Goal: Submit feedback/report problem: Submit feedback/report problem

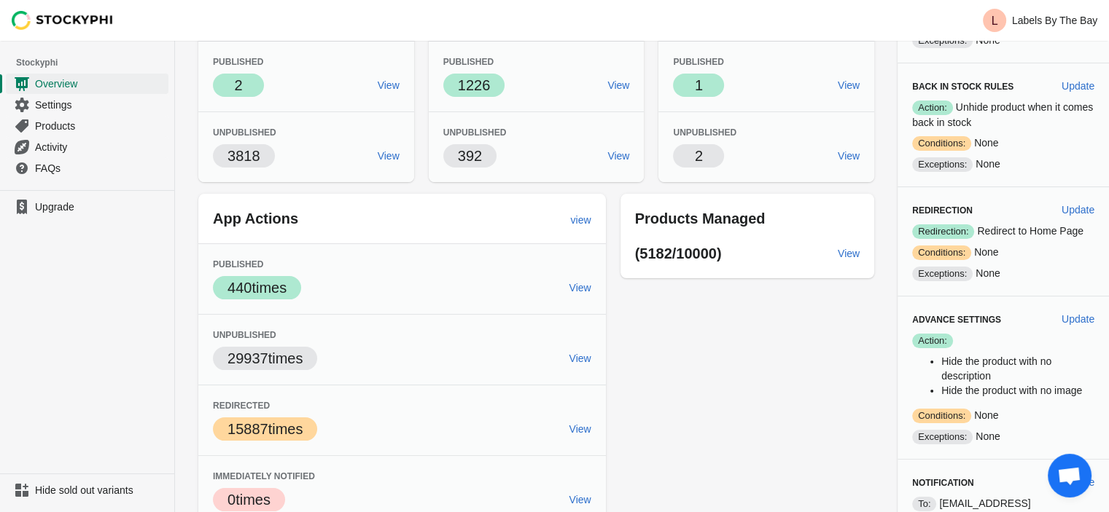
scroll to position [179, 0]
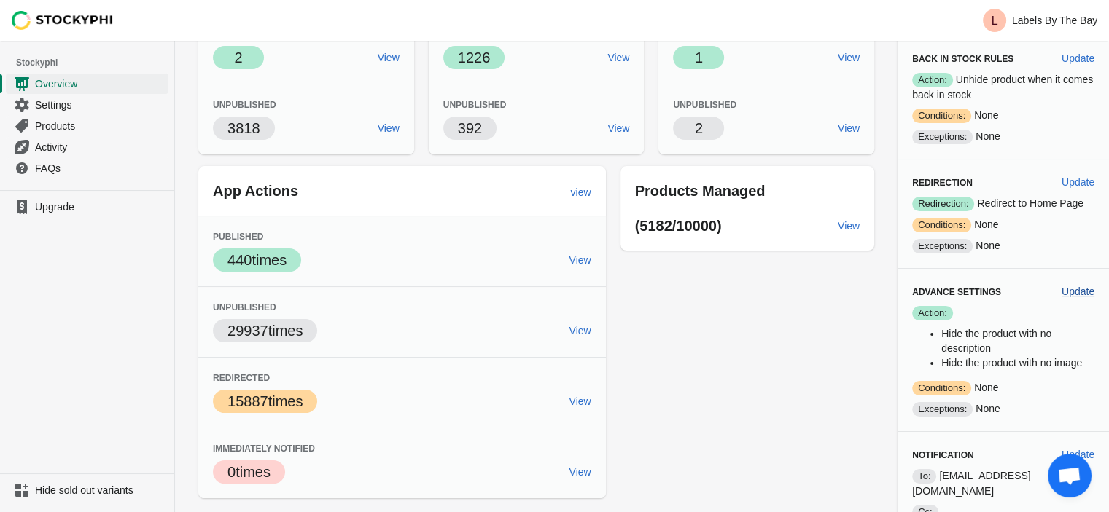
click at [1071, 288] on span "Update" at bounding box center [1077, 292] width 33 height 12
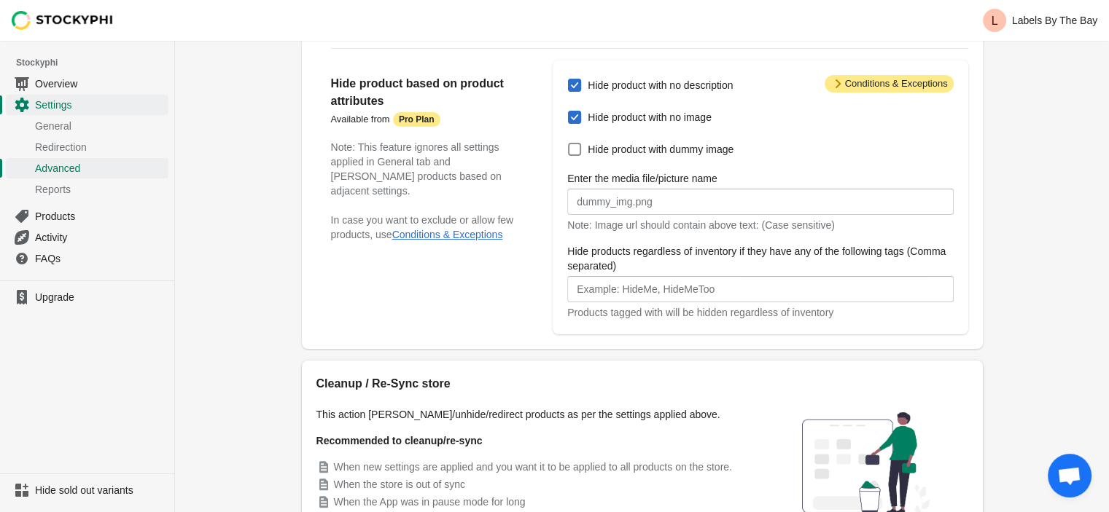
scroll to position [344, 0]
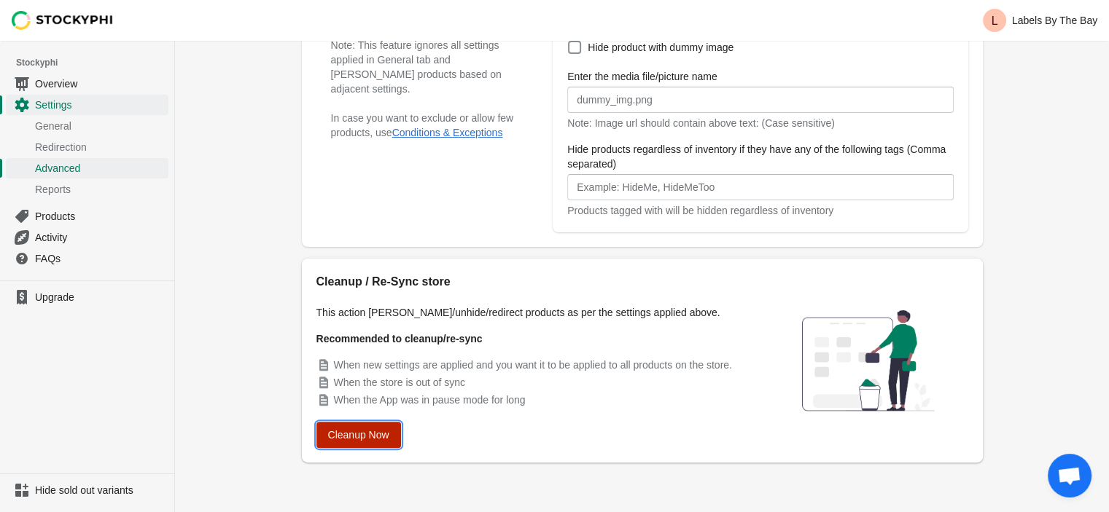
click at [369, 434] on span "Cleanup Now" at bounding box center [358, 435] width 61 height 12
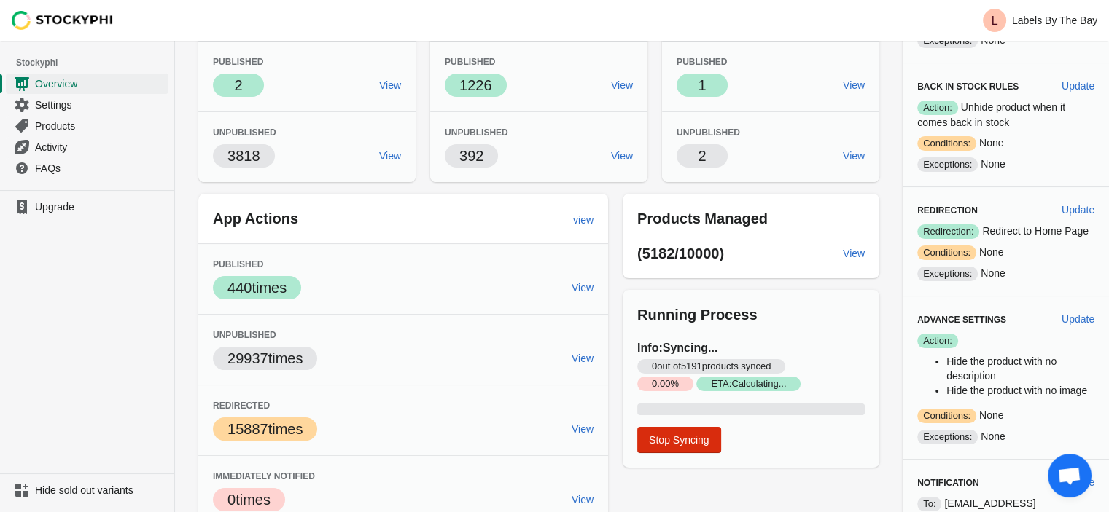
scroll to position [152, 0]
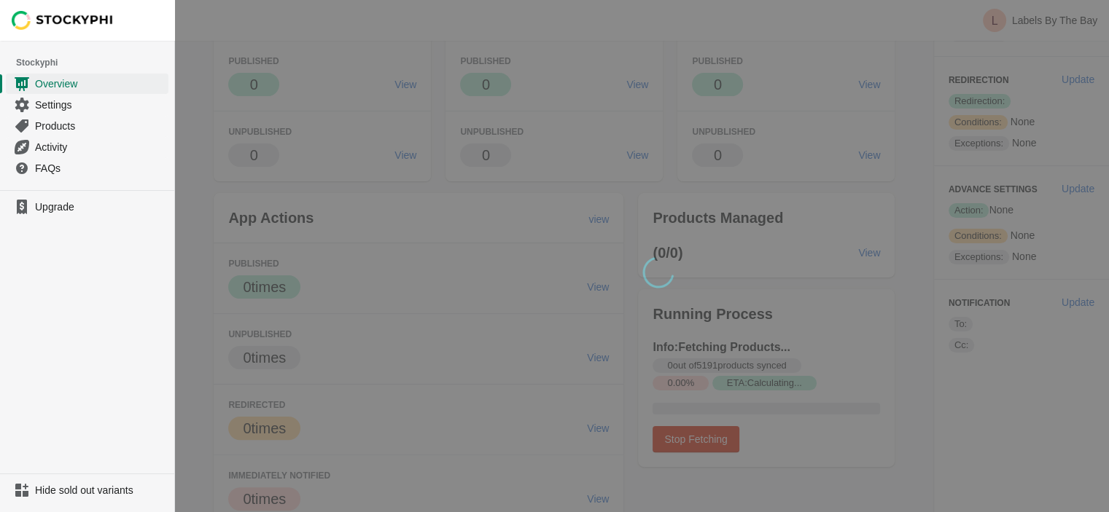
scroll to position [152, 0]
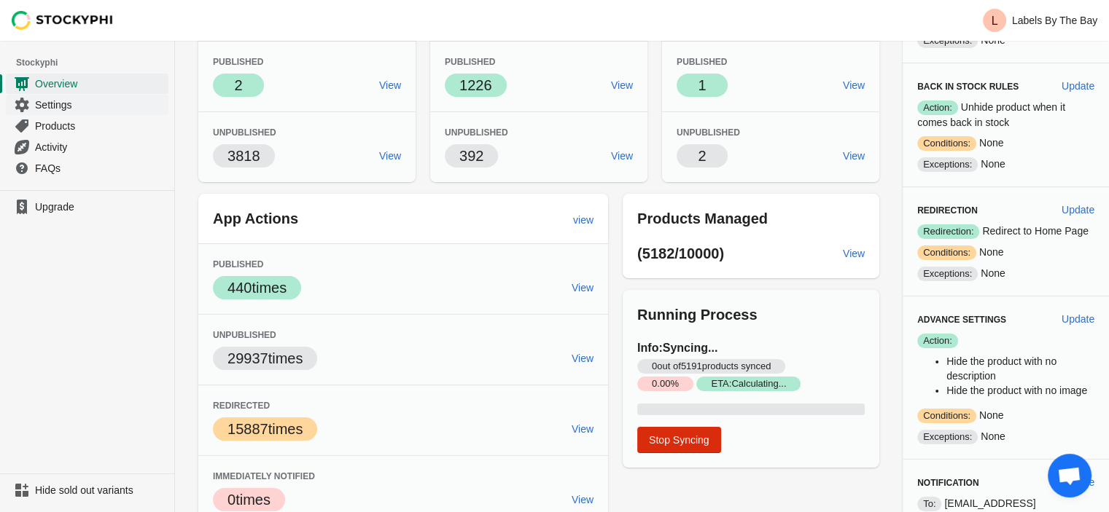
click at [55, 101] on span "Settings" at bounding box center [100, 105] width 130 height 15
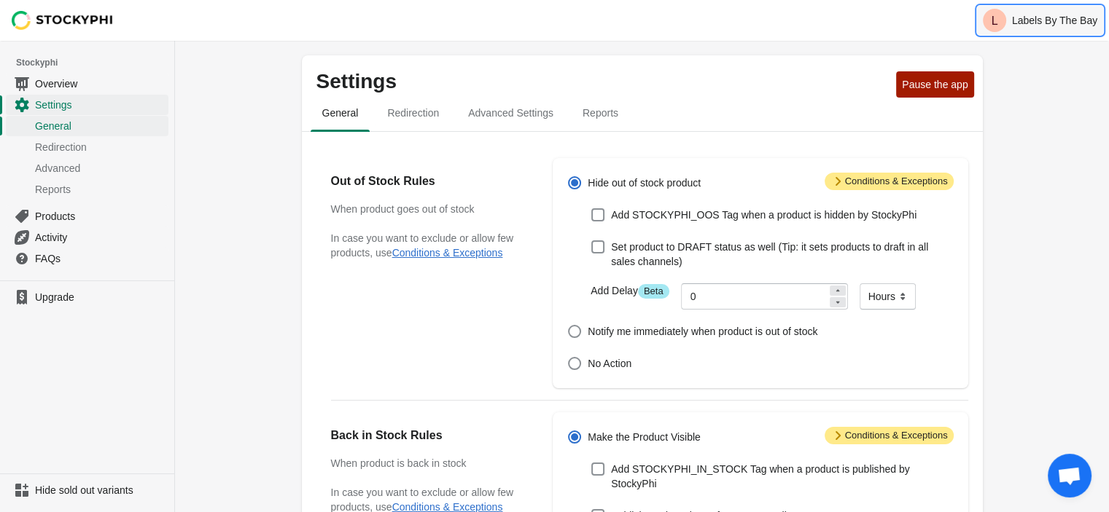
click at [1026, 17] on p "Labels By The Bay" at bounding box center [1054, 21] width 85 height 12
click at [42, 258] on span "FAQs" at bounding box center [100, 258] width 130 height 15
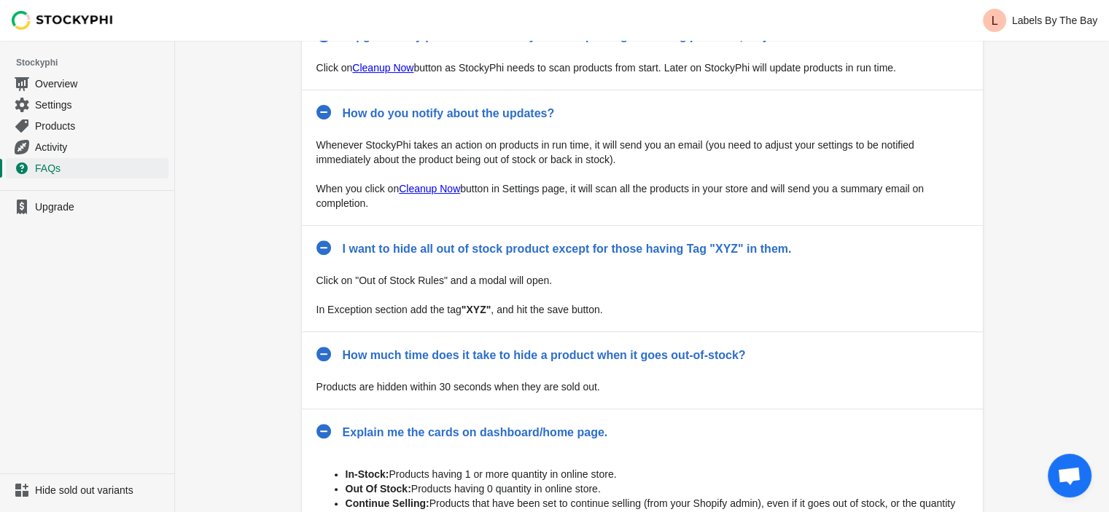
scroll to position [666, 0]
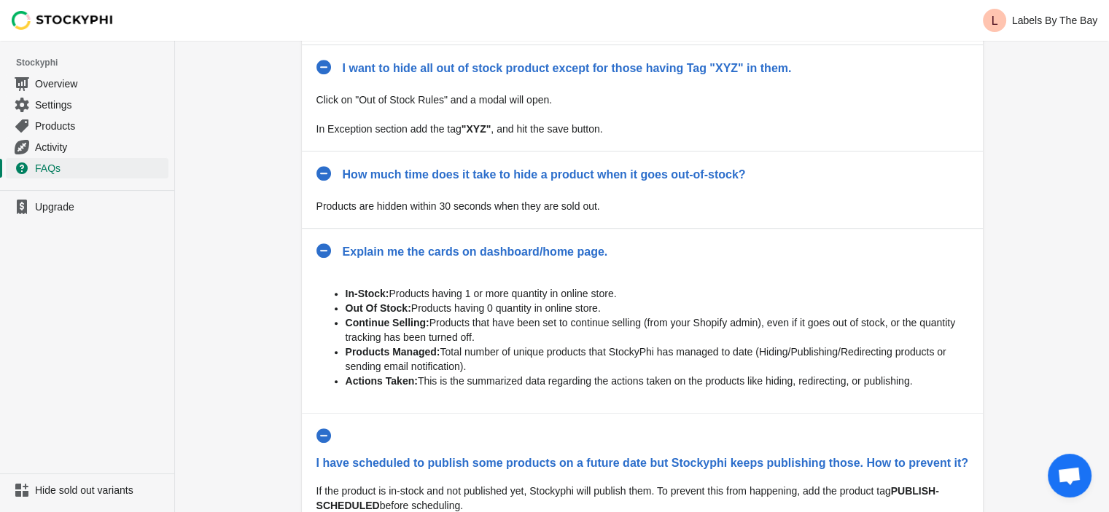
click at [1066, 483] on span "Open chat" at bounding box center [1069, 477] width 24 height 20
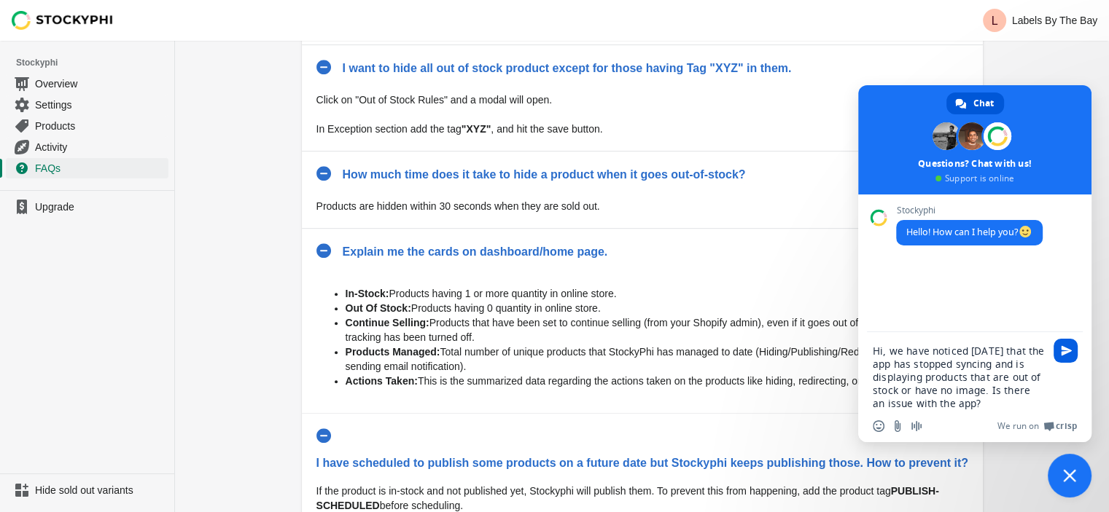
type textarea "Hi, we have noticed today that the app has stopped syncing and is displaying pr…"
click at [1067, 351] on span "Send" at bounding box center [1066, 350] width 11 height 11
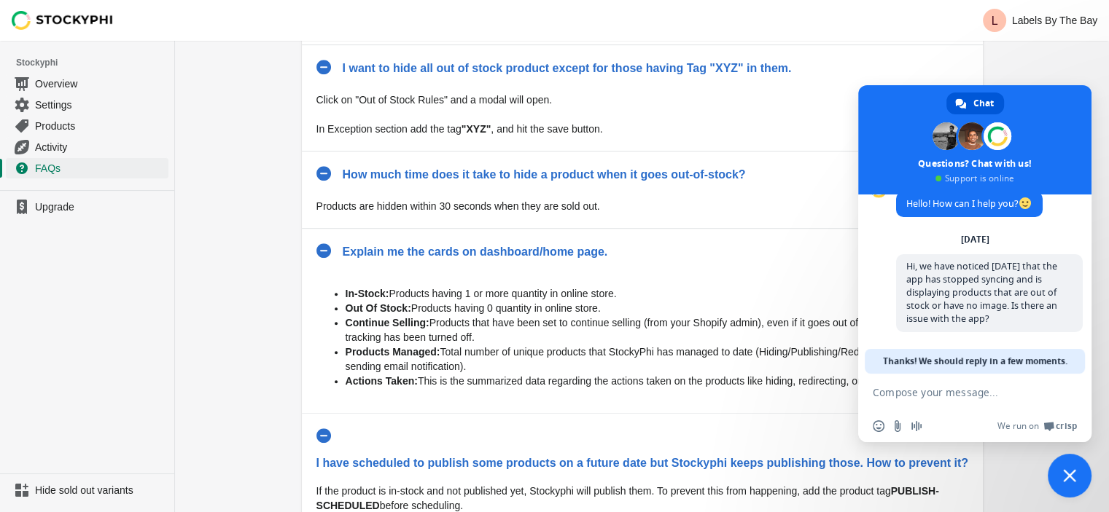
scroll to position [31, 0]
click at [47, 77] on span "Overview" at bounding box center [100, 84] width 130 height 15
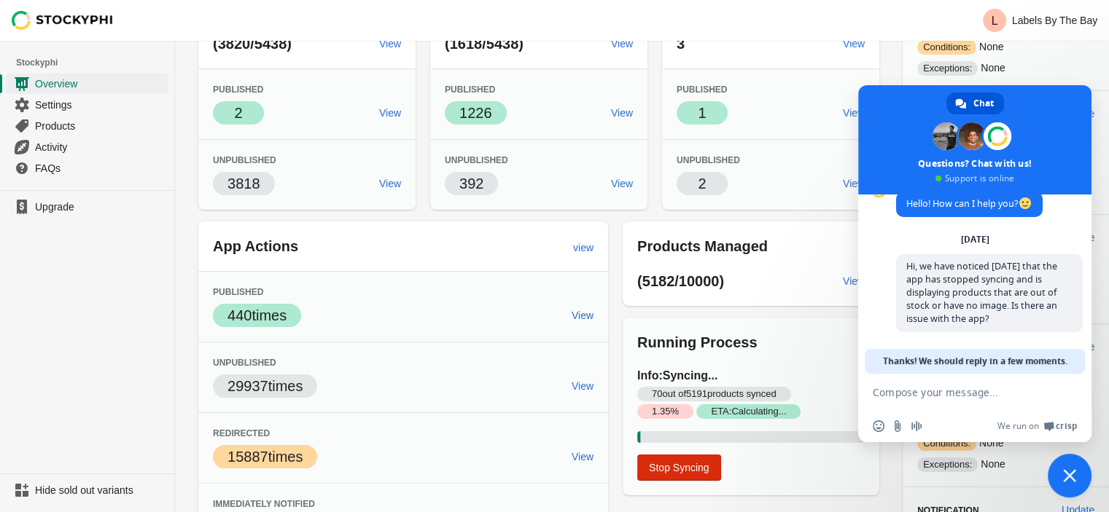
scroll to position [125, 0]
click at [913, 396] on textarea "Compose your message..." at bounding box center [958, 392] width 172 height 13
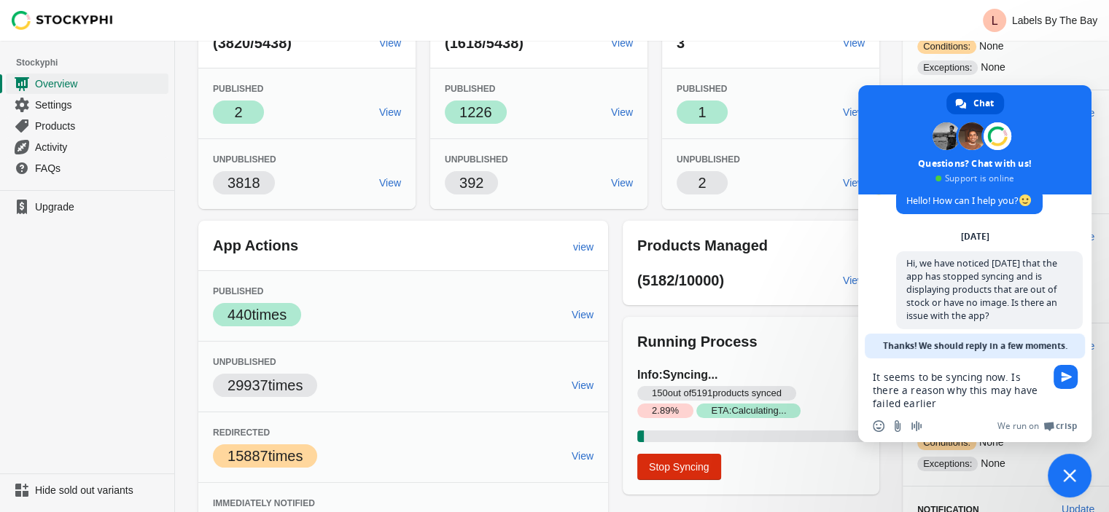
type textarea "It seems to be syncing now. Is there a reason why this may have failed earlier?"
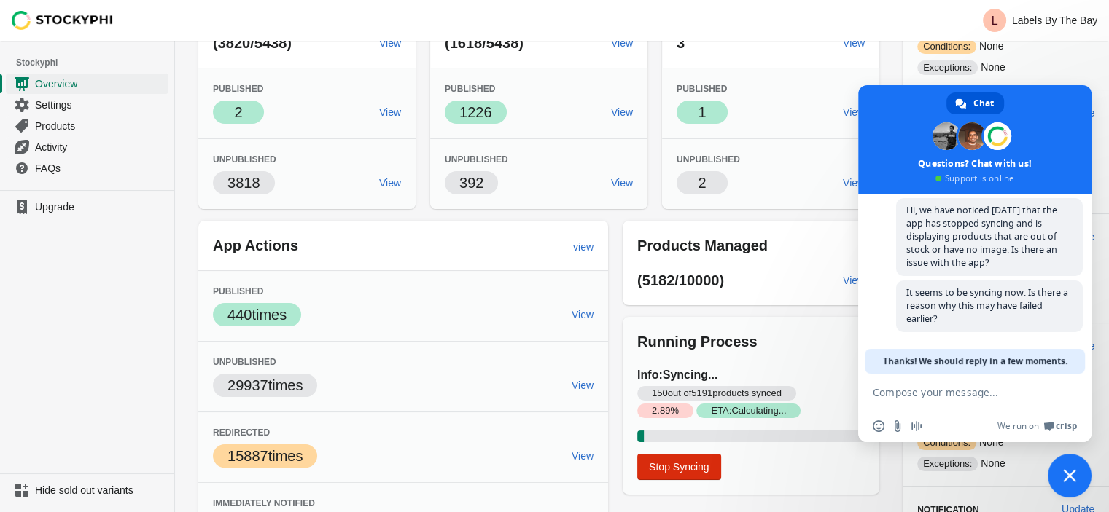
scroll to position [89, 0]
click at [1070, 477] on span "Close chat" at bounding box center [1069, 475] width 13 height 13
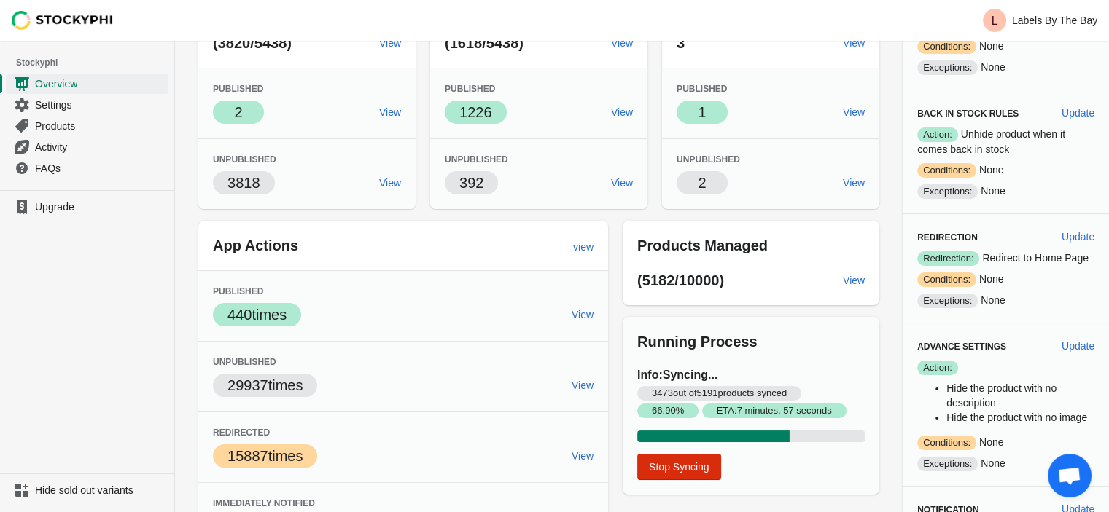
click at [1064, 467] on span "Open chat" at bounding box center [1069, 477] width 24 height 20
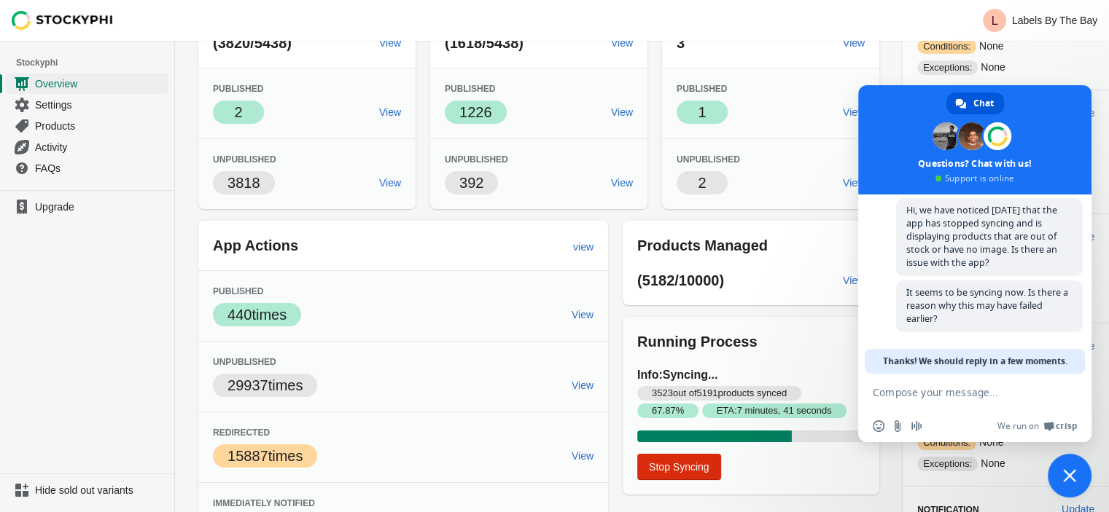
click at [1064, 467] on span "Close chat" at bounding box center [1069, 476] width 44 height 44
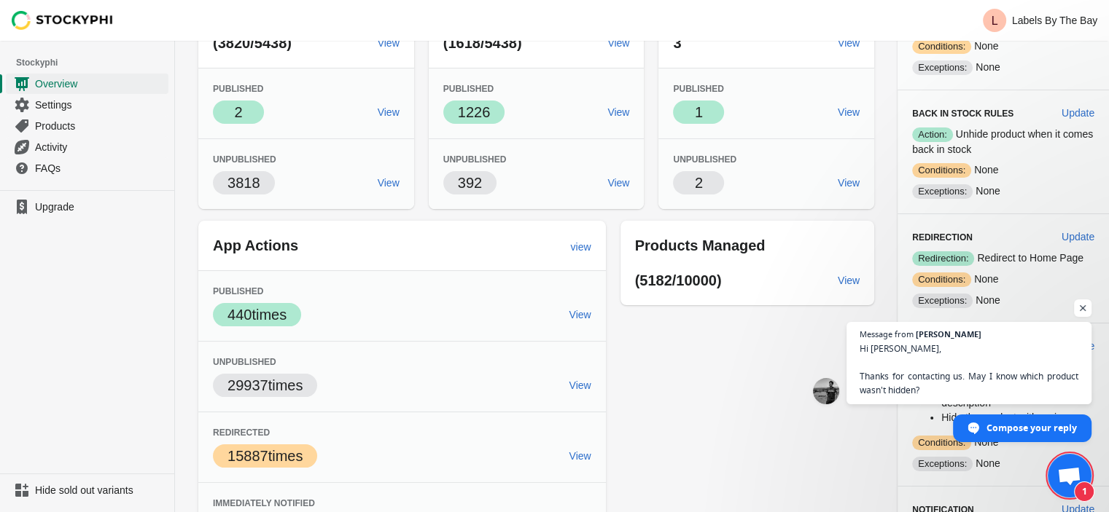
scroll to position [120, 0]
